Goal: Transaction & Acquisition: Purchase product/service

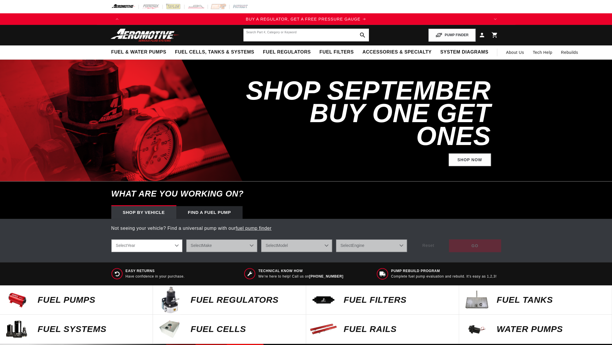
click at [251, 32] on input "text" at bounding box center [307, 35] width 126 height 13
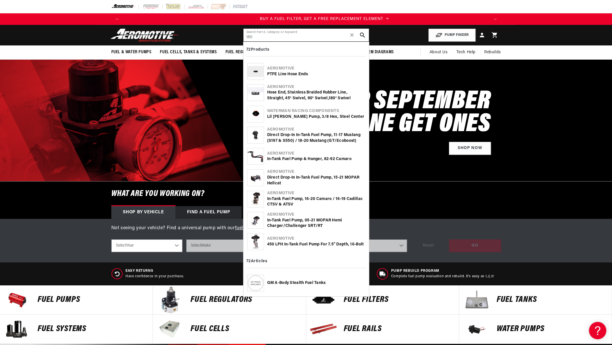
type input "180"
click at [301, 157] on div "In-Tank Fuel Pump & Hanger, 82-92 Camaro" at bounding box center [316, 159] width 98 height 6
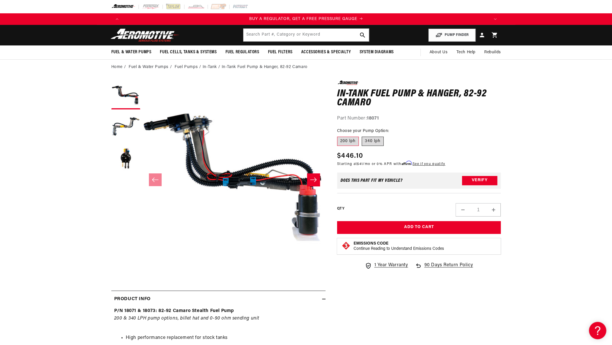
click at [379, 142] on label "340 lph" at bounding box center [373, 141] width 22 height 9
click at [362, 136] on input "340 lph" at bounding box center [362, 135] width 0 height 0
radio input "true"
click at [351, 142] on label "200 lph" at bounding box center [348, 141] width 22 height 9
click at [339, 136] on input "200 lph" at bounding box center [339, 135] width 0 height 0
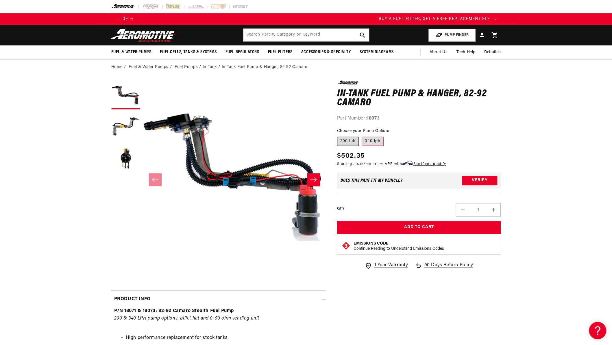
radio input "true"
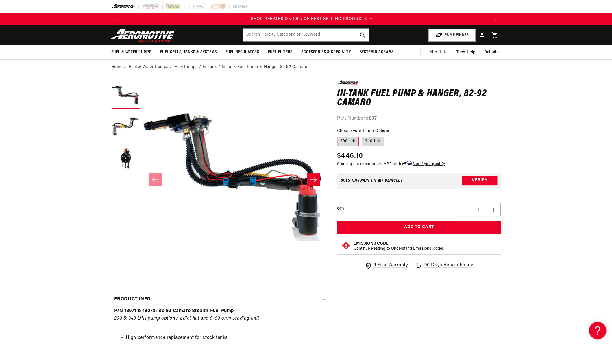
scroll to position [0, 734]
click at [257, 36] on input "text" at bounding box center [307, 35] width 126 height 13
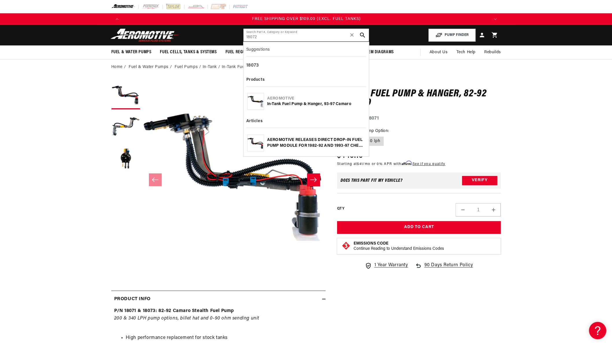
scroll to position [0, 1100]
type input "18072"
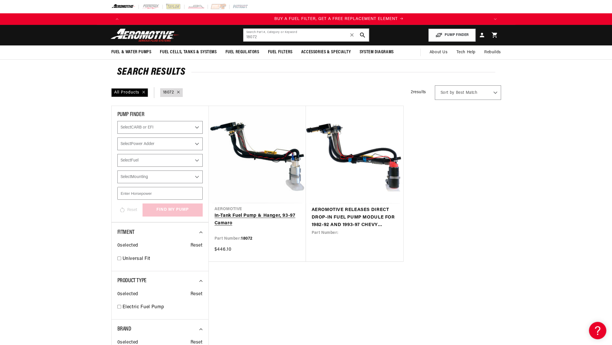
click at [261, 217] on link "In-Tank Fuel Pump & Hanger, 93-97 Camaro" at bounding box center [258, 219] width 86 height 15
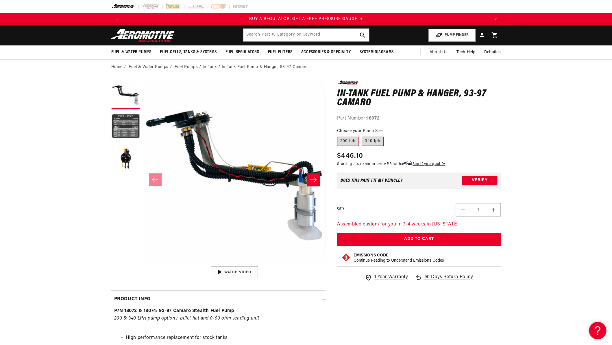
click at [369, 139] on label "340 lph" at bounding box center [373, 141] width 22 height 9
click at [362, 136] on input "340 lph" at bounding box center [362, 135] width 0 height 0
radio input "true"
click at [349, 139] on label "200 lph" at bounding box center [348, 141] width 22 height 9
click at [339, 136] on input "200 lph" at bounding box center [339, 135] width 0 height 0
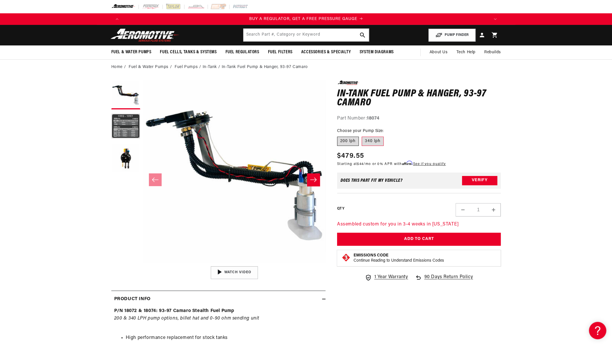
radio input "true"
click at [372, 139] on label "340 lph" at bounding box center [373, 141] width 22 height 9
click at [362, 136] on input "340 lph" at bounding box center [362, 135] width 0 height 0
radio input "true"
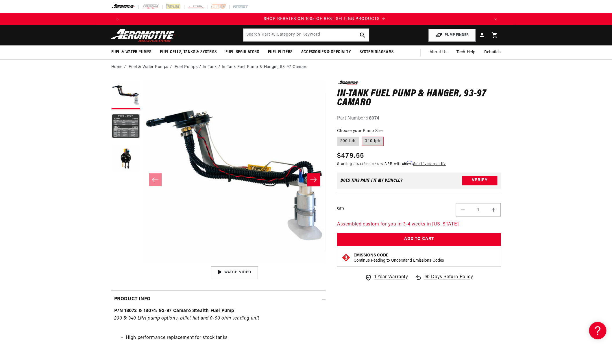
scroll to position [0, 734]
click at [291, 34] on input "text" at bounding box center [307, 35] width 126 height 13
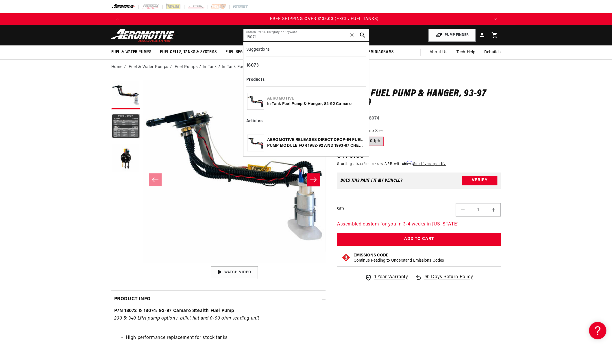
type input "18071"
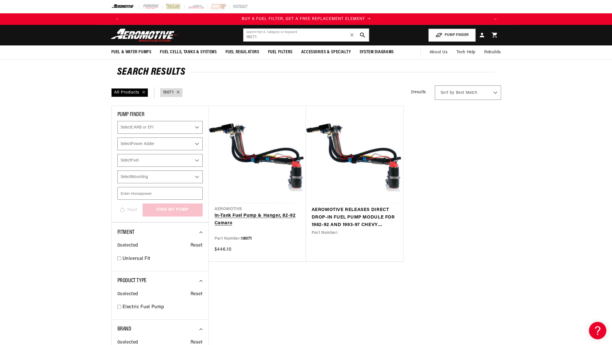
scroll to position [0, 367]
click at [251, 216] on link "In-Tank Fuel Pump & Hanger, 82-92 Camaro" at bounding box center [258, 219] width 86 height 15
